Goal: Obtain resource: Download file/media

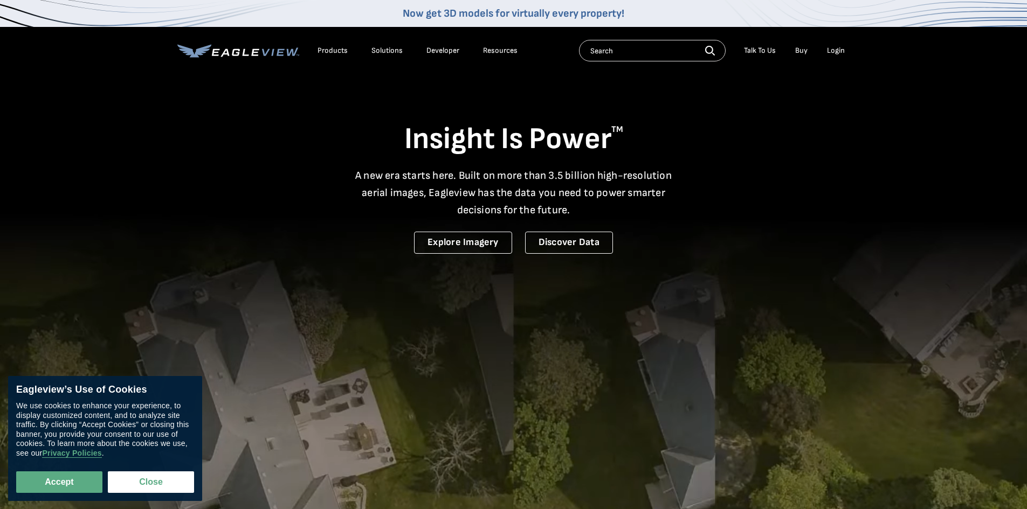
click at [843, 52] on div "Login" at bounding box center [836, 51] width 18 height 10
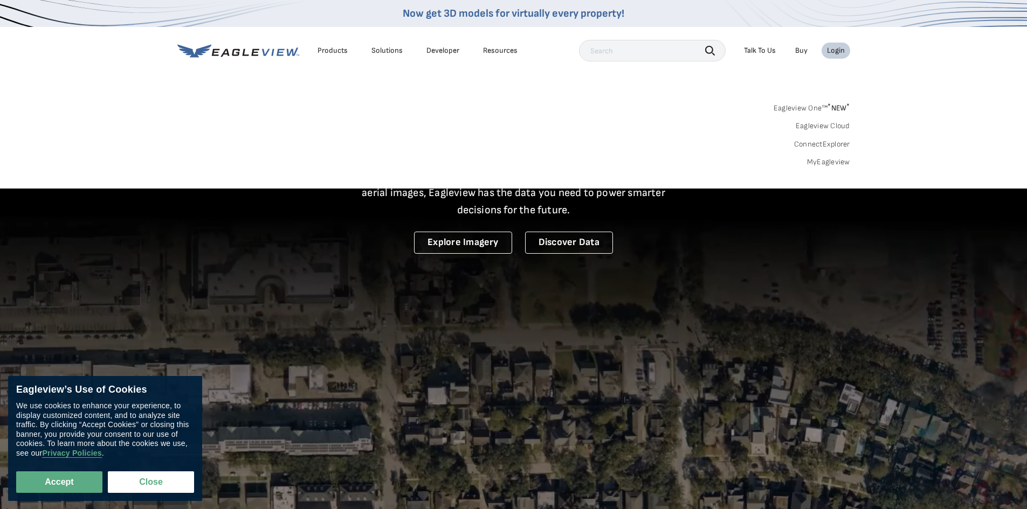
click at [836, 159] on link "MyEagleview" at bounding box center [828, 162] width 43 height 10
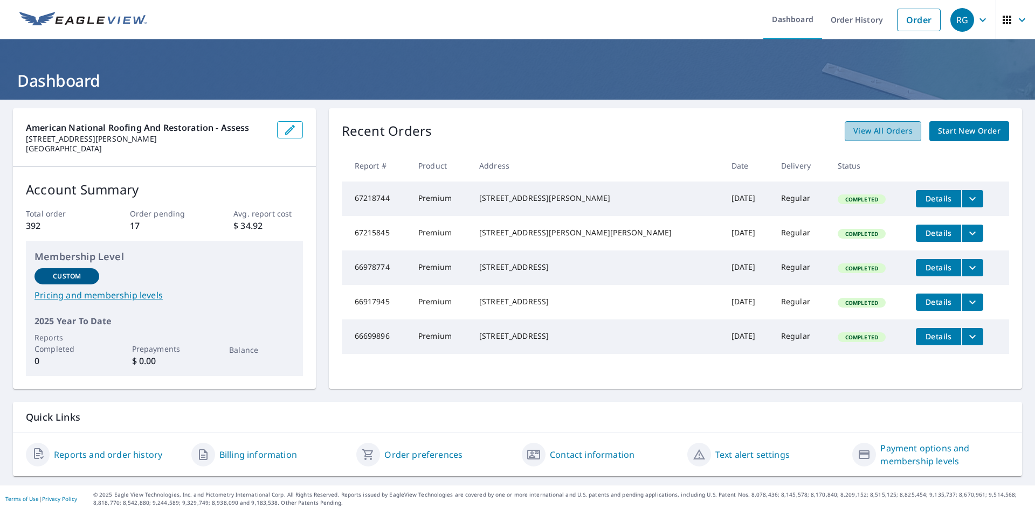
click at [866, 135] on span "View All Orders" at bounding box center [882, 130] width 59 height 13
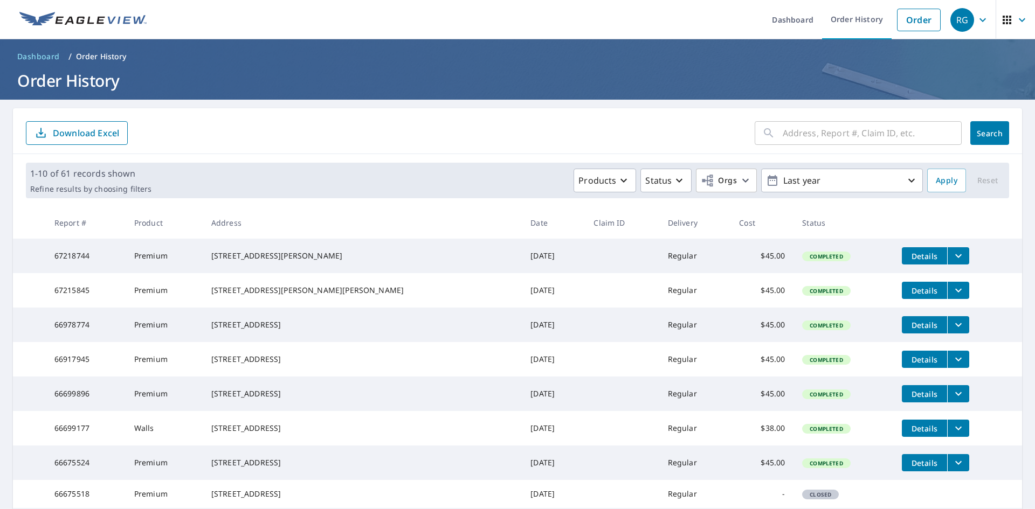
click at [835, 135] on input "text" at bounding box center [872, 133] width 179 height 30
click at [947, 258] on button "filesDropdownBtn-67218744" at bounding box center [958, 255] width 22 height 17
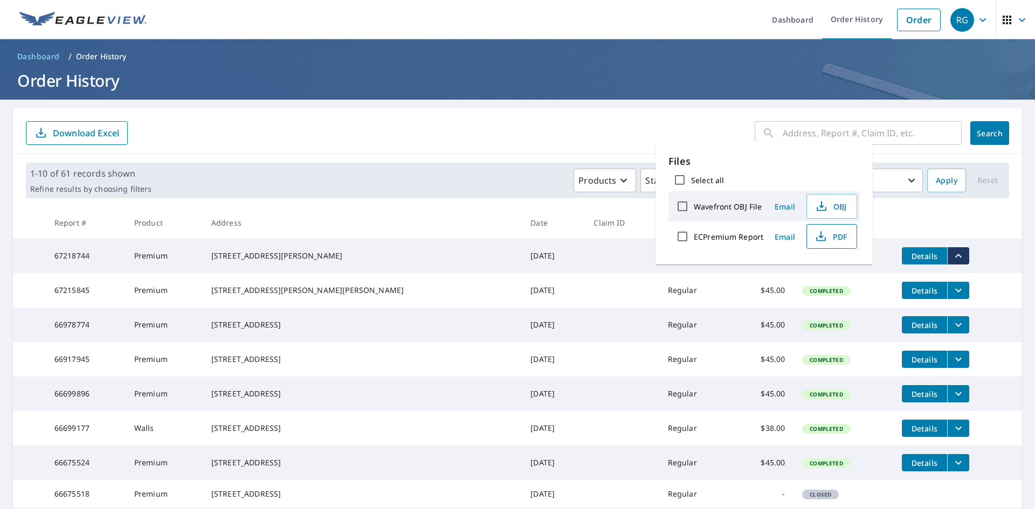
click at [834, 235] on span "PDF" at bounding box center [830, 236] width 34 height 13
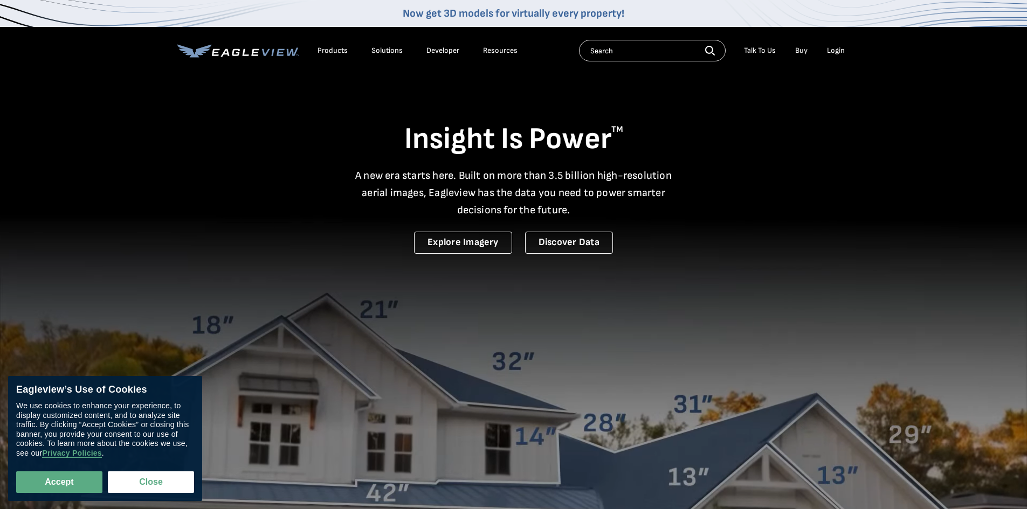
click at [828, 52] on div "Login" at bounding box center [836, 51] width 18 height 10
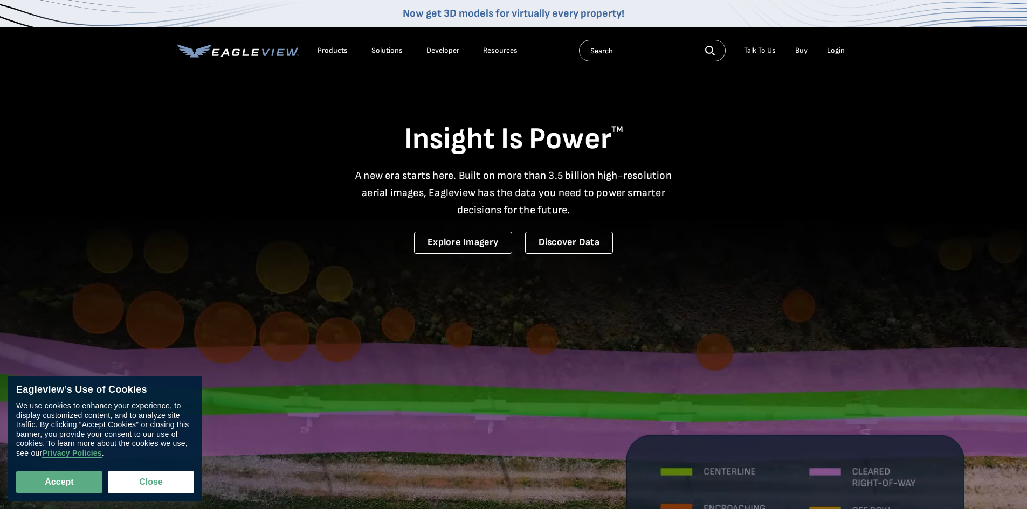
click at [838, 49] on div "Login" at bounding box center [836, 51] width 18 height 10
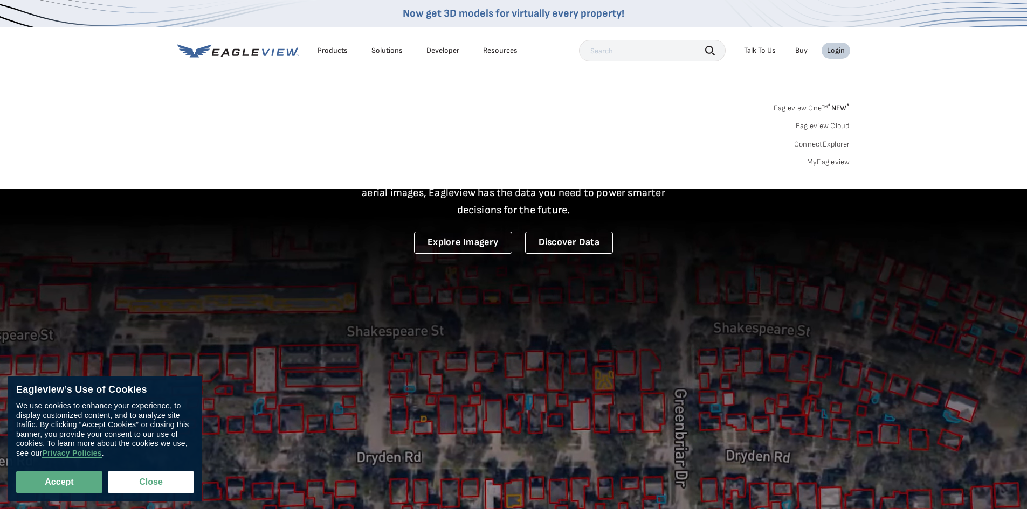
click at [834, 161] on link "MyEagleview" at bounding box center [828, 162] width 43 height 10
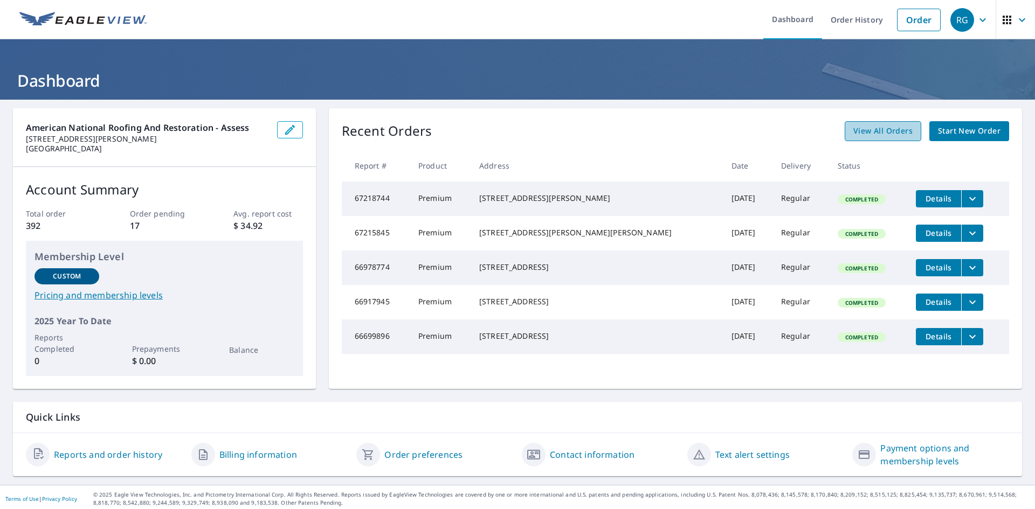
click at [891, 133] on span "View All Orders" at bounding box center [882, 130] width 59 height 13
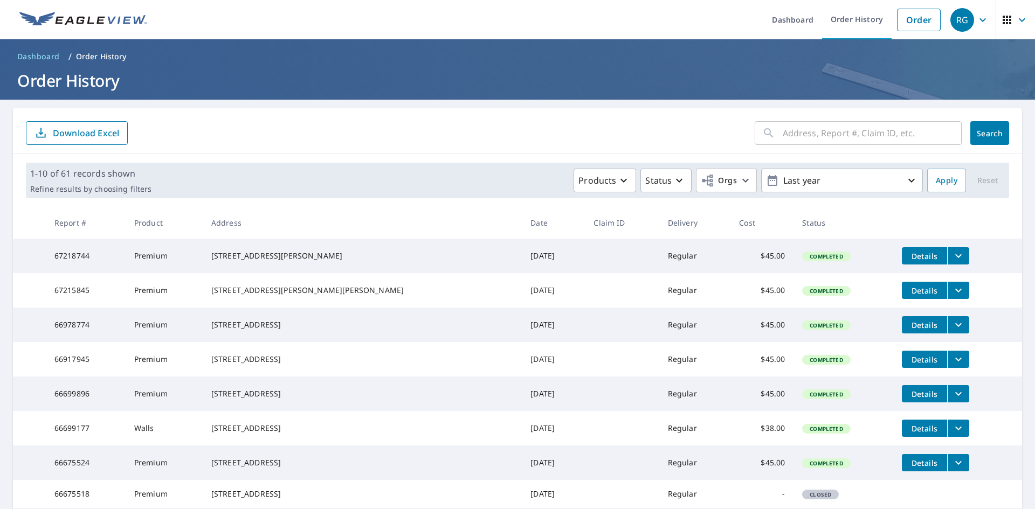
click at [872, 134] on input "text" at bounding box center [872, 133] width 179 height 30
paste input "[STREET_ADDRESS]"
drag, startPoint x: 853, startPoint y: 132, endPoint x: 951, endPoint y: 136, distance: 98.2
click at [951, 136] on div "5911 Shady Hill Ln Arlington, TX 76016 ​" at bounding box center [858, 133] width 207 height 24
type input "5911 Shady Hill Ln"
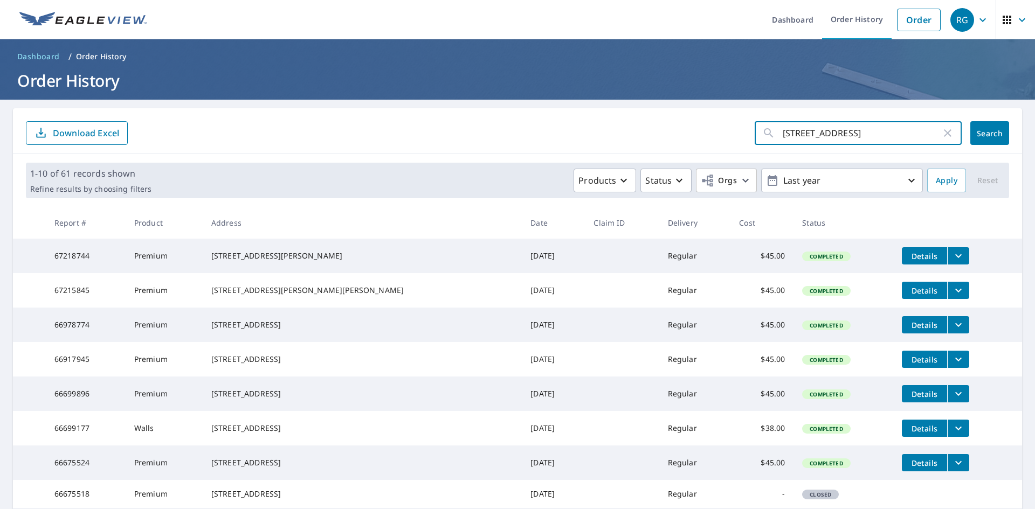
click button "Search" at bounding box center [989, 133] width 39 height 24
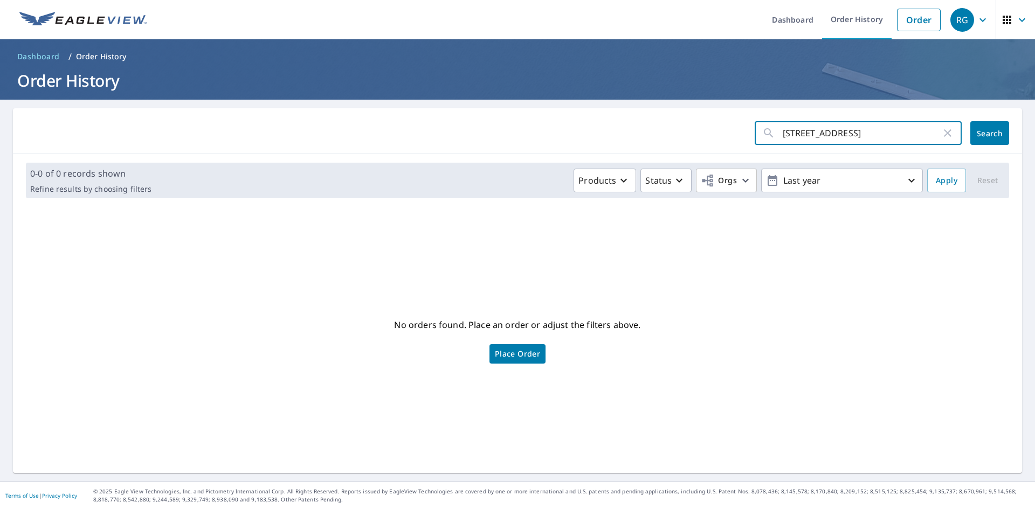
drag, startPoint x: 826, startPoint y: 134, endPoint x: 860, endPoint y: 135, distance: 33.5
click at [860, 135] on input "5911 Shady Hill Ln" at bounding box center [862, 133] width 158 height 30
type input "5911 shady"
click at [943, 134] on icon "button" at bounding box center [947, 133] width 13 height 13
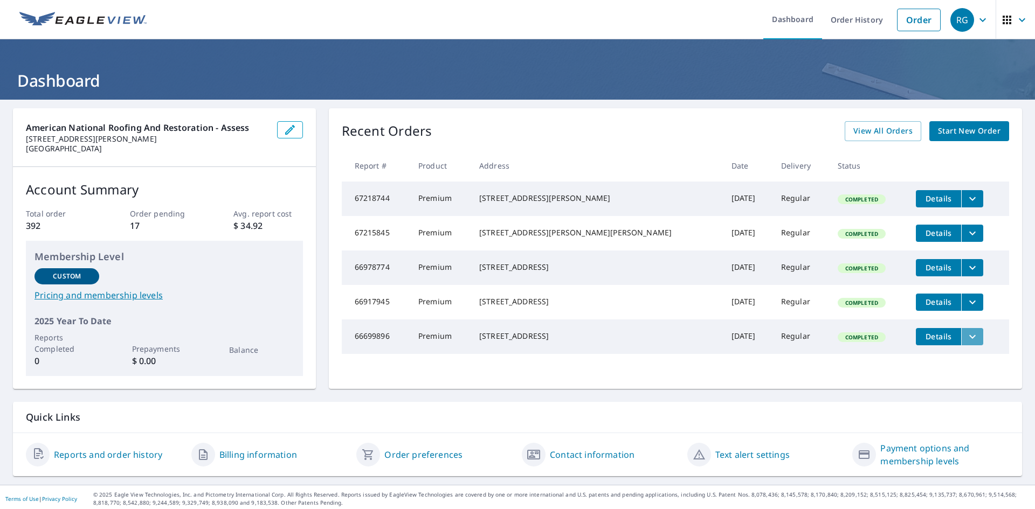
click at [966, 343] on icon "filesDropdownBtn-66699896" at bounding box center [972, 336] width 13 height 13
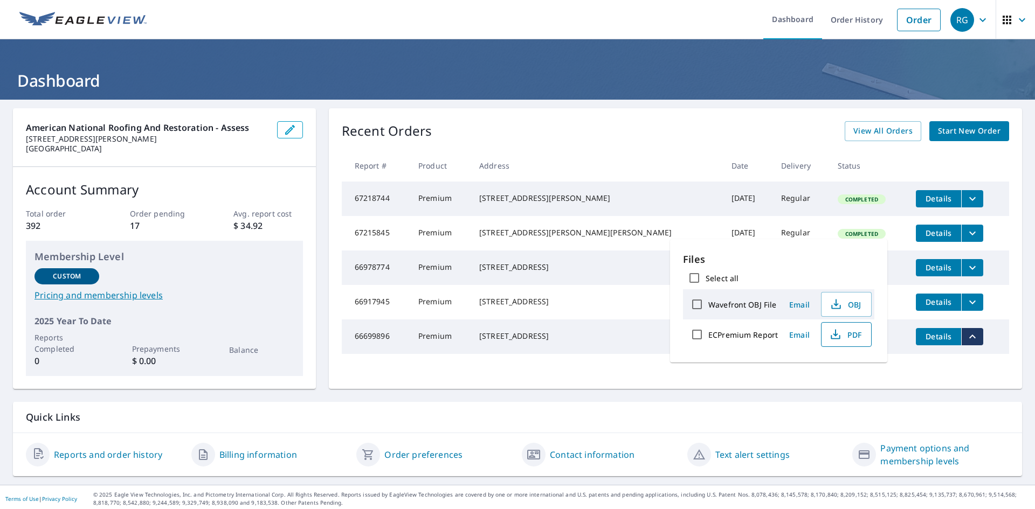
click at [858, 333] on span "PDF" at bounding box center [845, 334] width 34 height 13
click at [572, 342] on div "[STREET_ADDRESS]" at bounding box center [596, 336] width 235 height 11
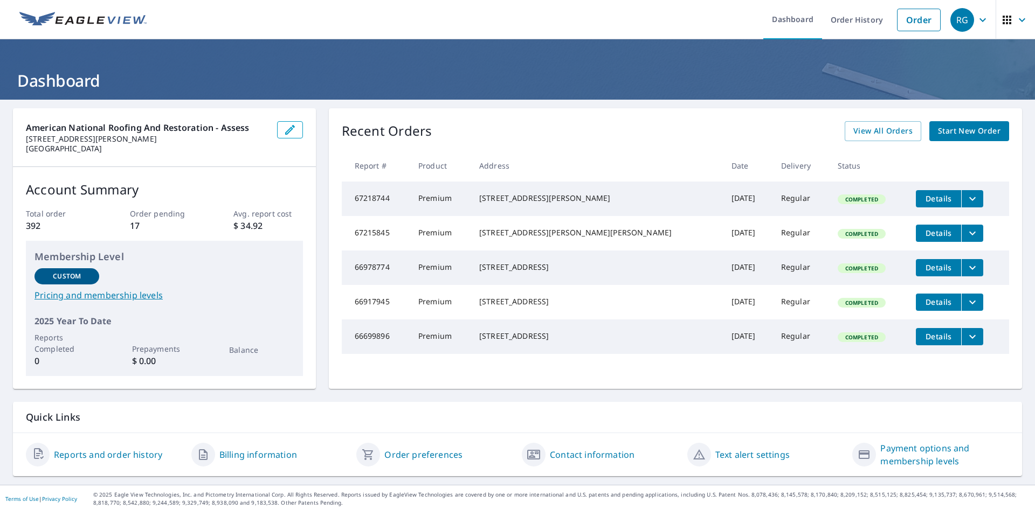
drag, startPoint x: 572, startPoint y: 362, endPoint x: 501, endPoint y: 353, distance: 72.3
click at [501, 342] on div "[STREET_ADDRESS]" at bounding box center [596, 336] width 235 height 11
copy div "[STREET_ADDRESS]"
